Goal: Transaction & Acquisition: Purchase product/service

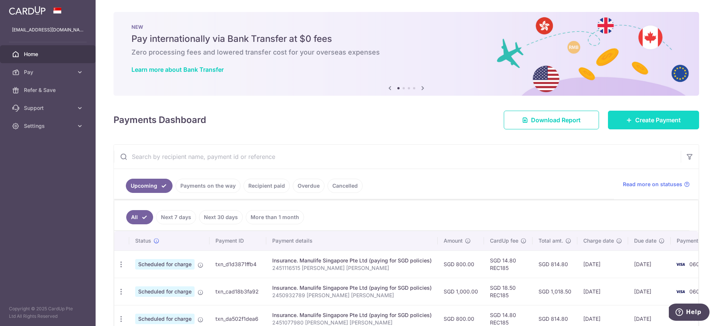
click at [653, 121] on span "Create Payment" at bounding box center [659, 119] width 46 height 9
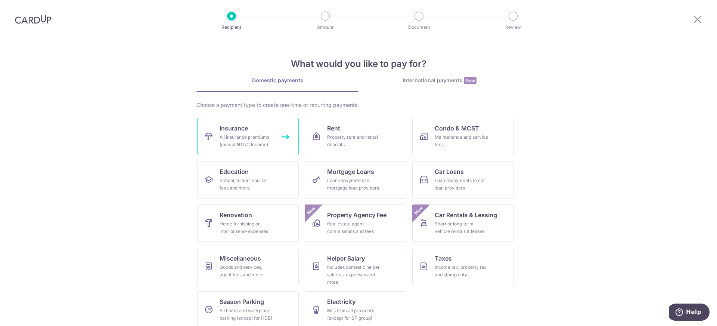
click at [242, 145] on div "All insurance premiums (except NTUC Income)" at bounding box center [247, 140] width 54 height 15
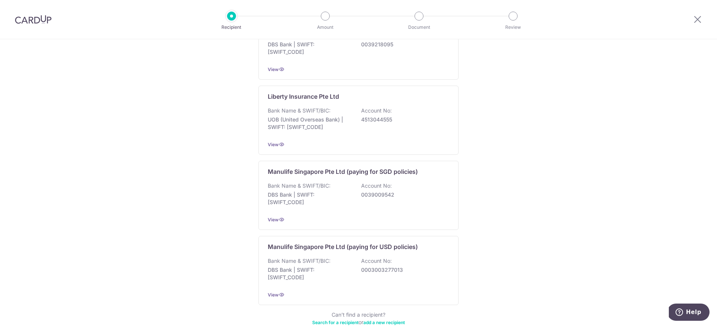
scroll to position [695, 0]
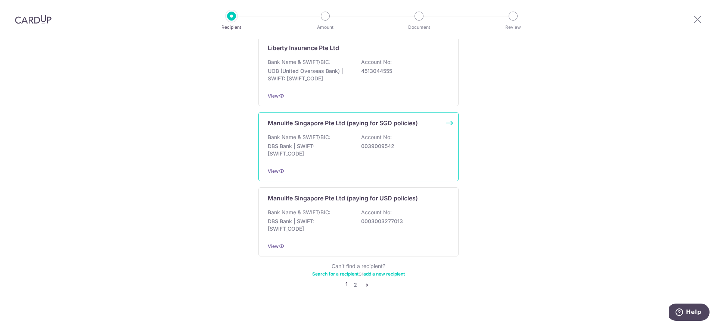
click at [408, 147] on div "Bank Name & SWIFT/BIC: DBS Bank | SWIFT: DBSSSGSGXXX Account No: 0039009542" at bounding box center [359, 147] width 182 height 28
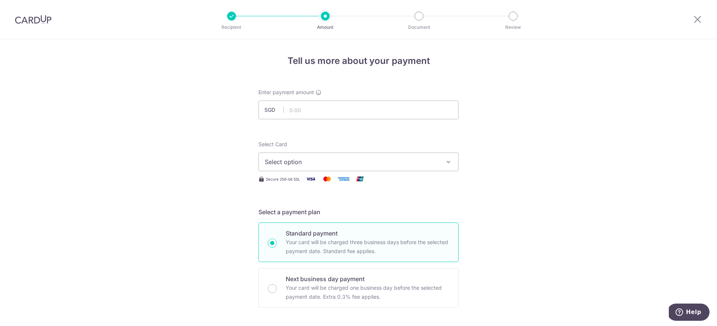
click at [433, 169] on button "Select option" at bounding box center [359, 161] width 200 height 19
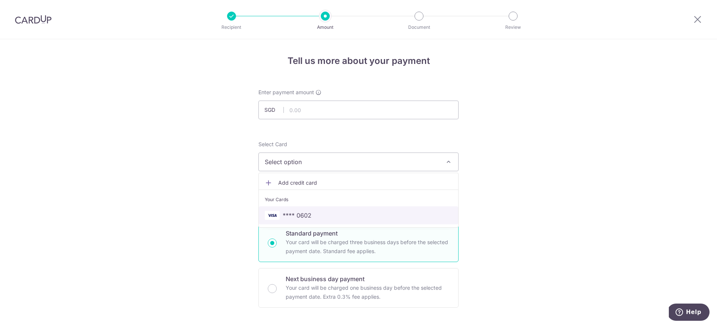
click at [386, 213] on span "**** 0602" at bounding box center [359, 215] width 188 height 9
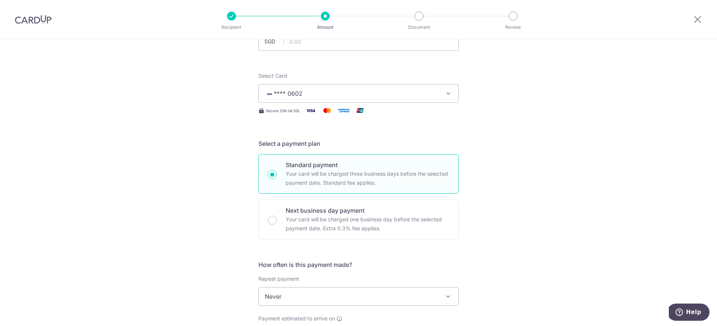
scroll to position [146, 0]
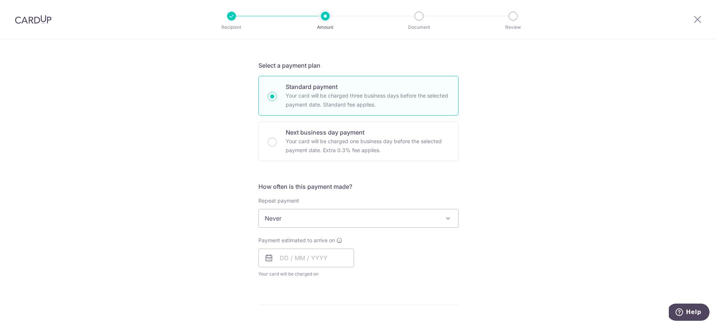
click at [429, 217] on span "Never" at bounding box center [359, 218] width 200 height 18
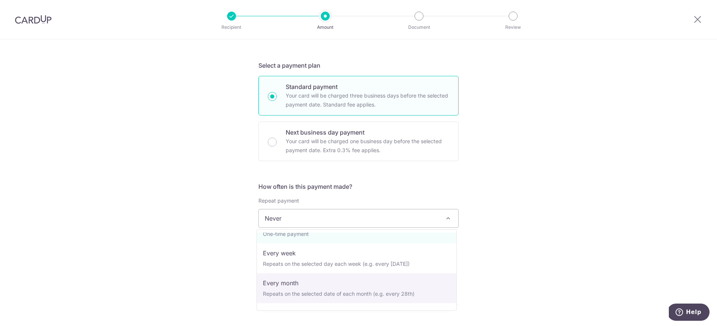
scroll to position [0, 0]
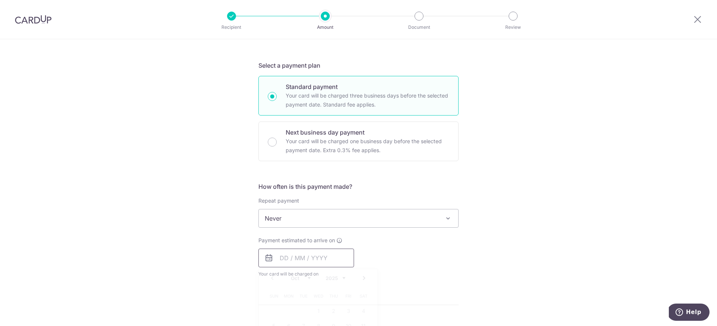
click at [336, 259] on input "text" at bounding box center [307, 257] width 96 height 19
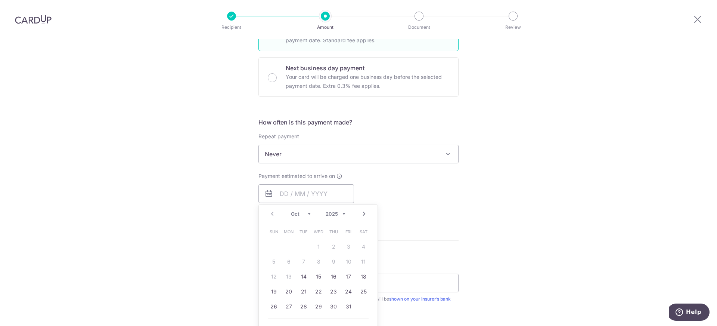
click at [537, 192] on div "Tell us more about your payment Enter payment amount SGD Select Card **** 0602 …" at bounding box center [358, 167] width 717 height 676
click at [699, 18] on icon at bounding box center [697, 19] width 9 height 9
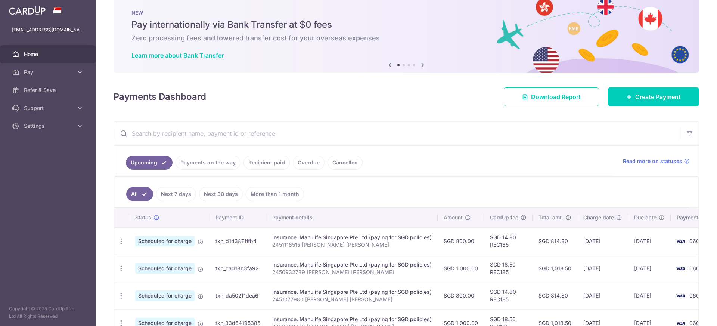
scroll to position [180, 0]
